Goal: Use online tool/utility: Utilize a website feature to perform a specific function

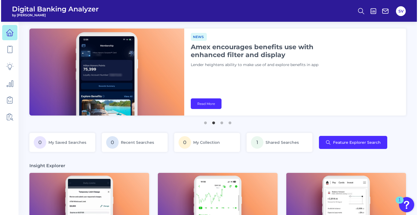
scroll to position [273, 0]
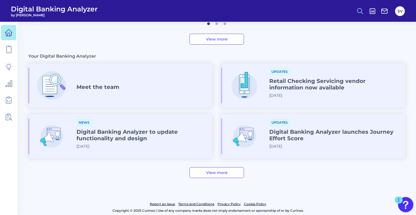
click at [360, 12] on icon at bounding box center [360, 11] width 8 height 8
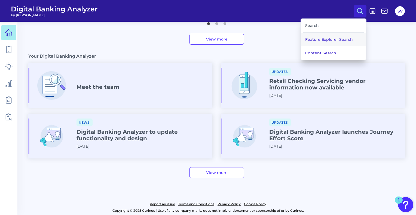
click at [321, 38] on button "Feature Explorer Search" at bounding box center [333, 40] width 65 height 14
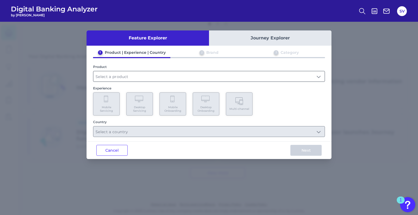
click at [150, 78] on input "text" at bounding box center [208, 76] width 231 height 10
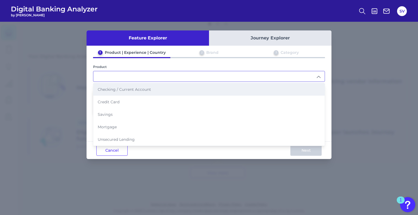
click at [150, 87] on span "Checking / Current Account" at bounding box center [124, 89] width 53 height 5
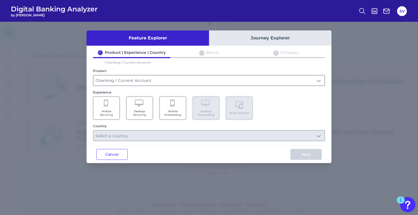
click at [173, 80] on input "Checking / Current Account" at bounding box center [208, 80] width 231 height 10
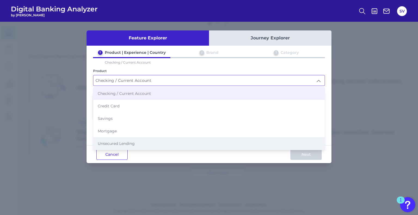
click at [133, 141] on span "Unsecured Lending" at bounding box center [116, 143] width 37 height 5
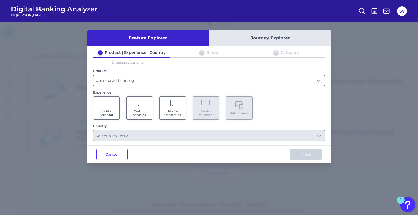
click at [135, 79] on input "Unsecured Lending" at bounding box center [208, 80] width 231 height 10
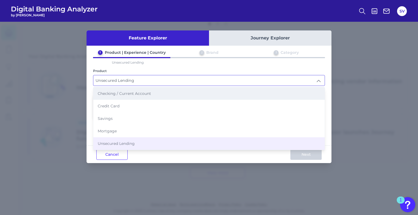
click at [127, 92] on span "Checking / Current Account" at bounding box center [124, 93] width 53 height 5
type input "Checking / Current Account"
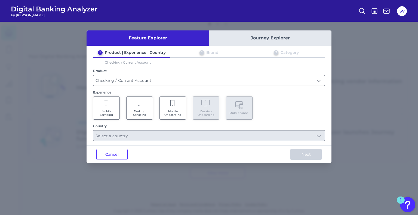
click at [173, 108] on Onboarding "Mobile Onboarding" at bounding box center [172, 108] width 27 height 23
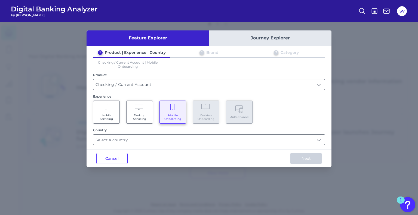
click at [141, 139] on input "text" at bounding box center [208, 140] width 231 height 10
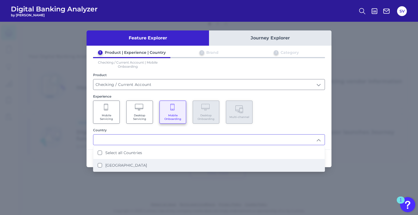
click at [128, 163] on label "[GEOGRAPHIC_DATA]" at bounding box center [126, 165] width 42 height 5
type input "Select all Countries"
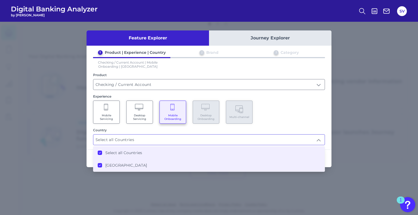
scroll to position [273, 0]
click at [112, 152] on label "Select all Countries" at bounding box center [123, 152] width 37 height 5
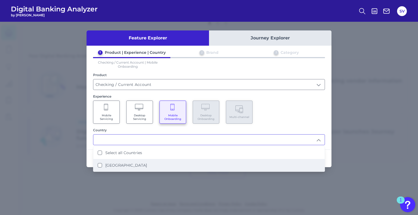
click at [109, 166] on label "[GEOGRAPHIC_DATA]" at bounding box center [126, 165] width 42 height 5
type input "Select all Countries"
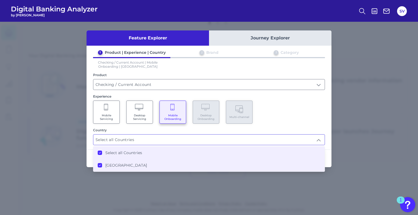
click at [383, 155] on div "Feature Explorer Journey Explorer 1 Product | Experience | Country 2 Brand 3 Ca…" at bounding box center [209, 118] width 418 height 193
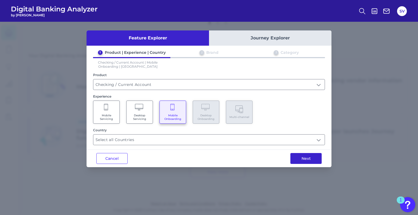
click at [308, 157] on button "Next" at bounding box center [305, 158] width 31 height 11
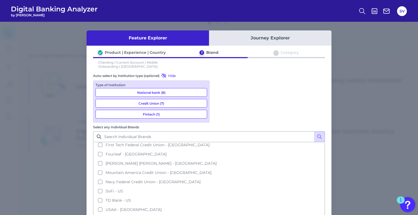
scroll to position [0, 0]
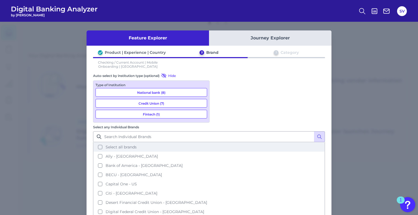
click at [217, 143] on button "Select all brands" at bounding box center [209, 147] width 231 height 9
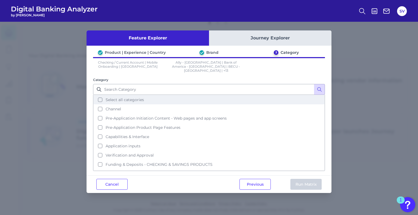
click at [124, 97] on span "Select all categories" at bounding box center [125, 99] width 38 height 5
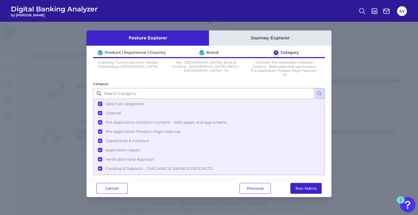
click at [313, 185] on button "Run Matrix" at bounding box center [305, 188] width 31 height 11
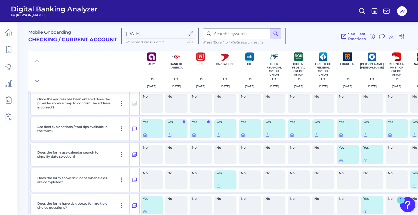
scroll to position [1175, 0]
click at [391, 37] on icon at bounding box center [391, 36] width 4 height 5
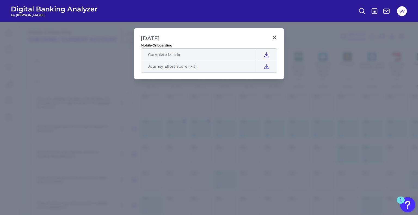
click at [267, 54] on icon at bounding box center [266, 54] width 4 height 5
